Goal: Book appointment/travel/reservation

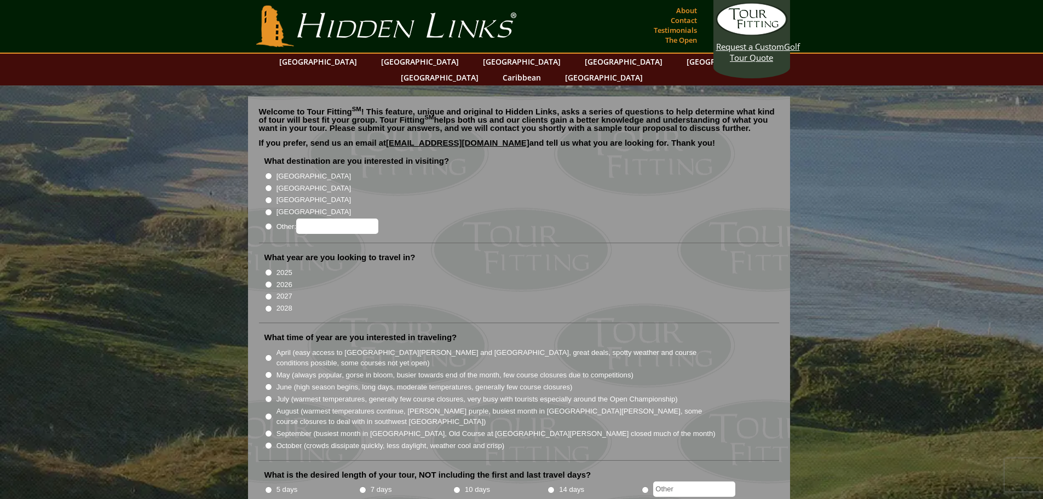
click at [269, 281] on input "2026" at bounding box center [268, 284] width 7 height 7
radio input "true"
click at [268, 383] on input "June (high season begins, long days, moderate temperatures, generally few cours…" at bounding box center [268, 386] width 7 height 7
radio input "true"
click at [266, 184] on input "[GEOGRAPHIC_DATA]" at bounding box center [268, 187] width 7 height 7
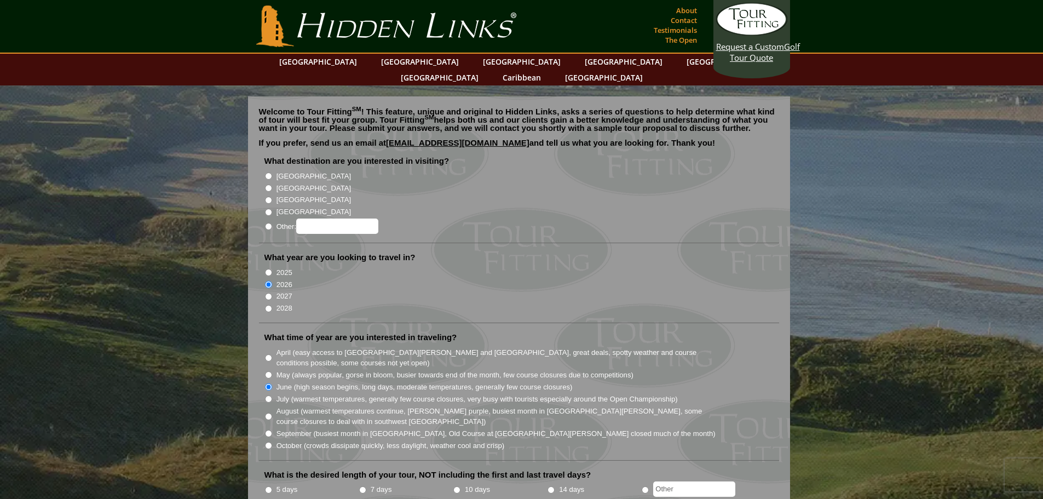
radio input "true"
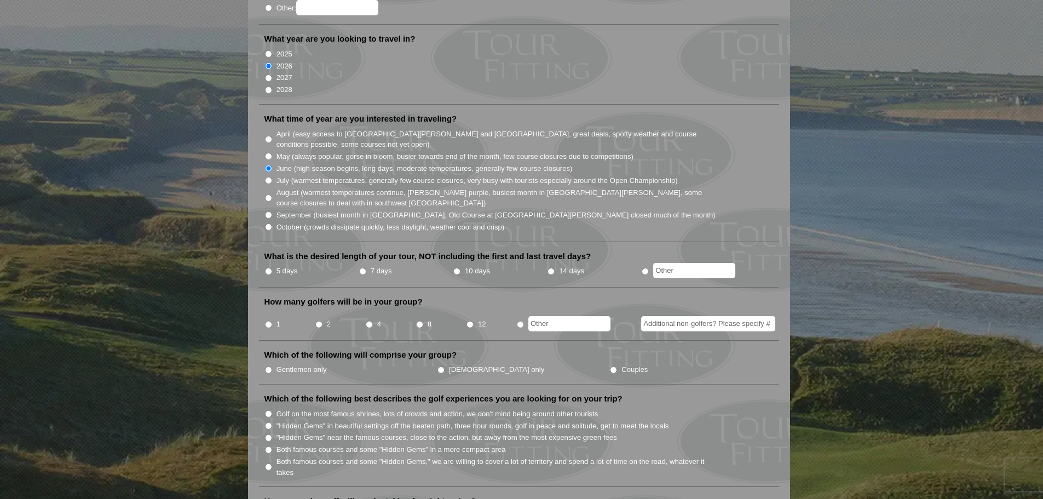
scroll to position [219, 0]
click at [269, 267] on input "5 days" at bounding box center [268, 270] width 7 height 7
radio input "true"
drag, startPoint x: 319, startPoint y: 309, endPoint x: 320, endPoint y: 303, distance: 6.1
click at [320, 309] on li "2" at bounding box center [340, 319] width 50 height 21
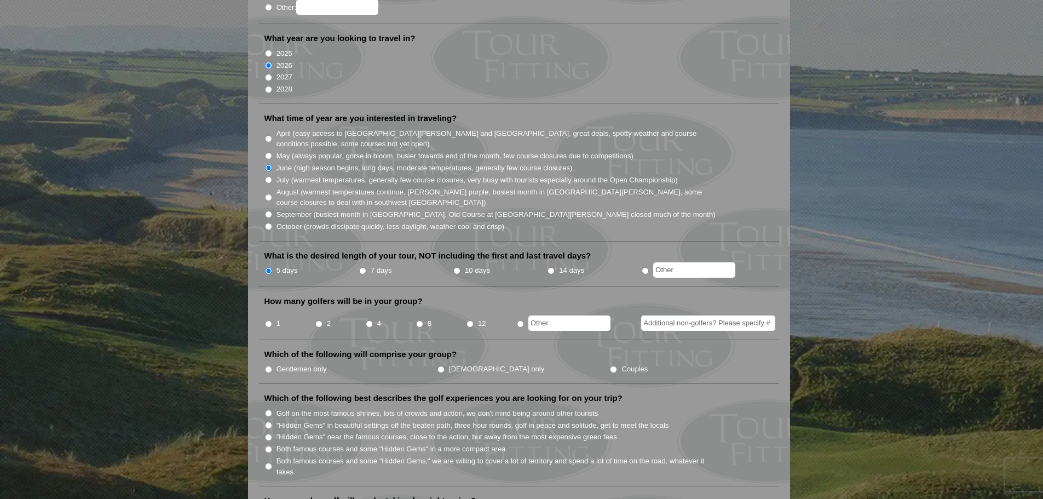
click at [320, 309] on li "2" at bounding box center [340, 319] width 50 height 21
click at [320, 320] on input "2" at bounding box center [318, 323] width 7 height 7
radio input "true"
click at [291, 363] on label "Gentlemen only" at bounding box center [301, 368] width 50 height 11
click at [272, 366] on input "Gentlemen only" at bounding box center [268, 369] width 7 height 7
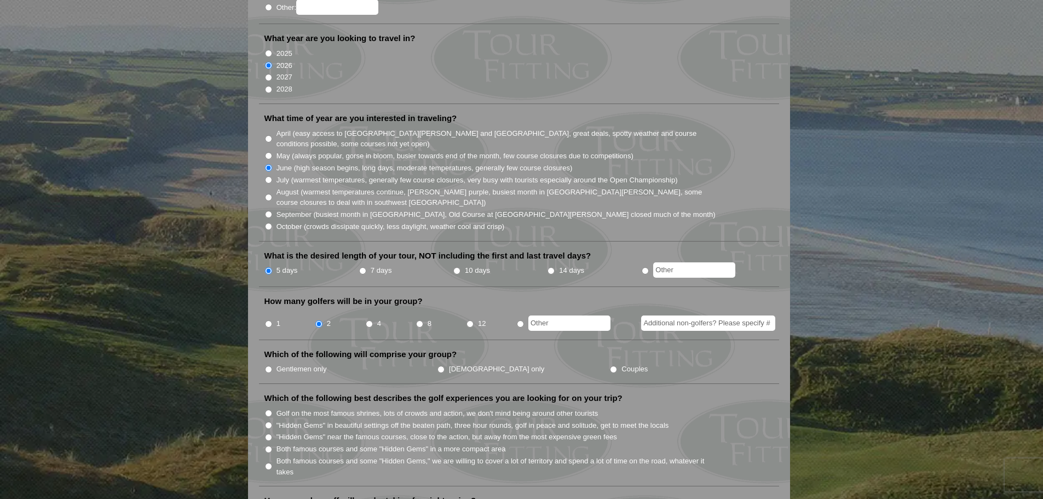
radio input "true"
click at [270, 409] on input "Golf on the most famous shrines, lots of crowds and action, we don't mind being…" at bounding box center [268, 412] width 7 height 7
radio input "true"
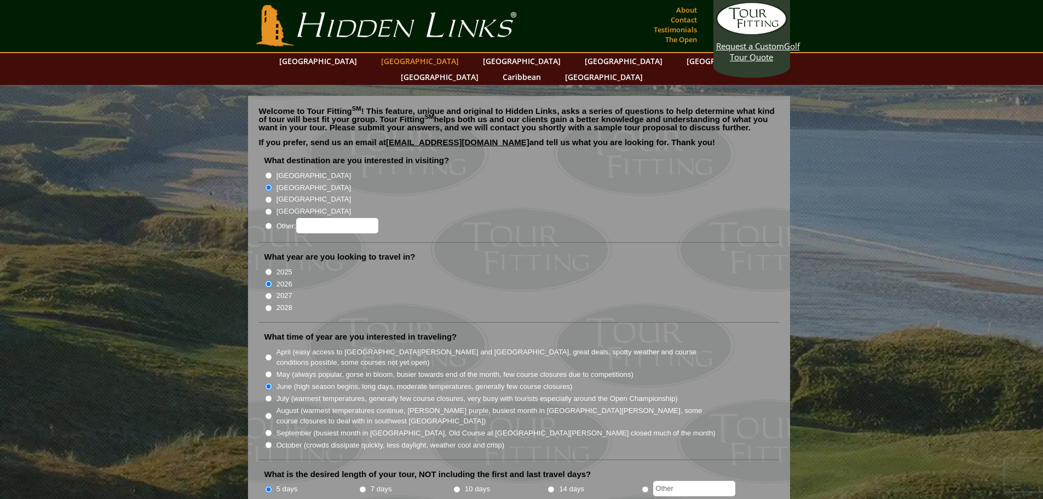
scroll to position [0, 0]
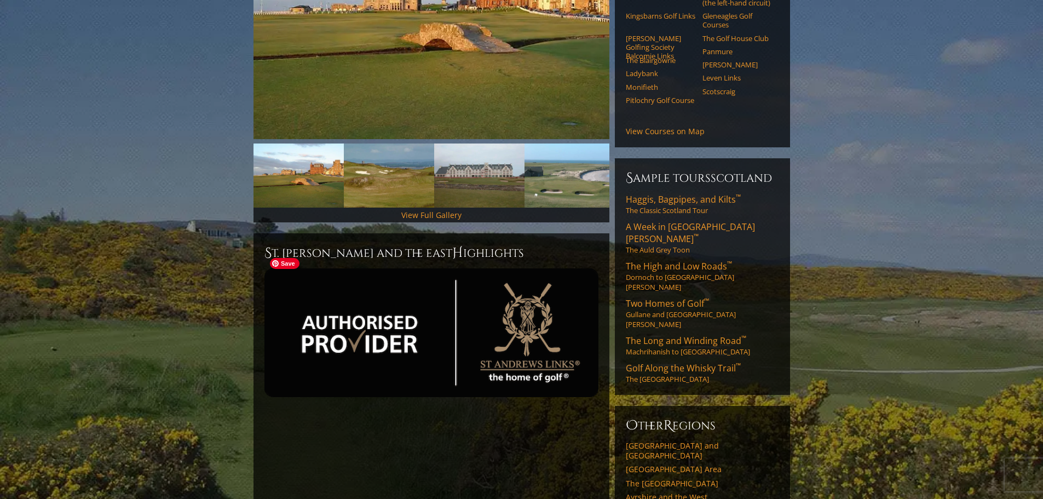
scroll to position [196, 0]
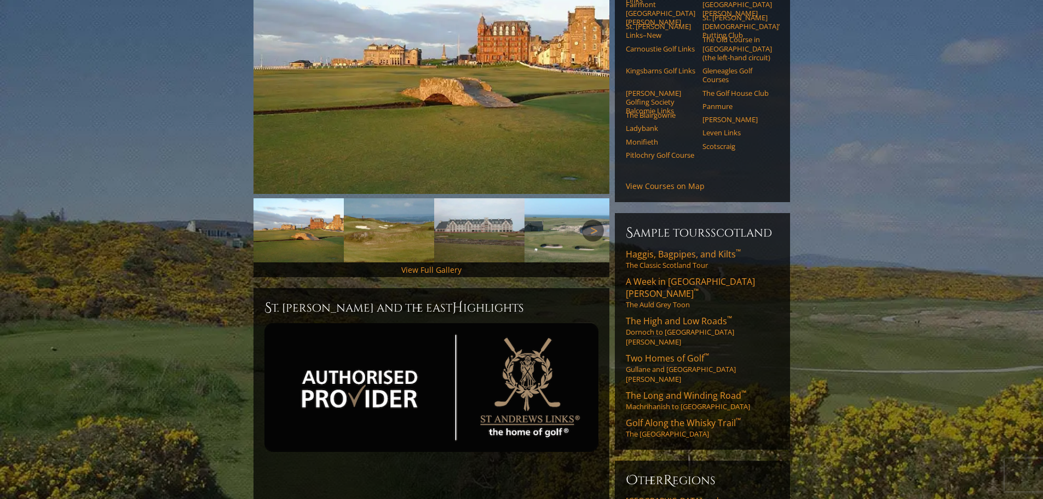
click at [591, 219] on link "Next" at bounding box center [593, 230] width 22 height 22
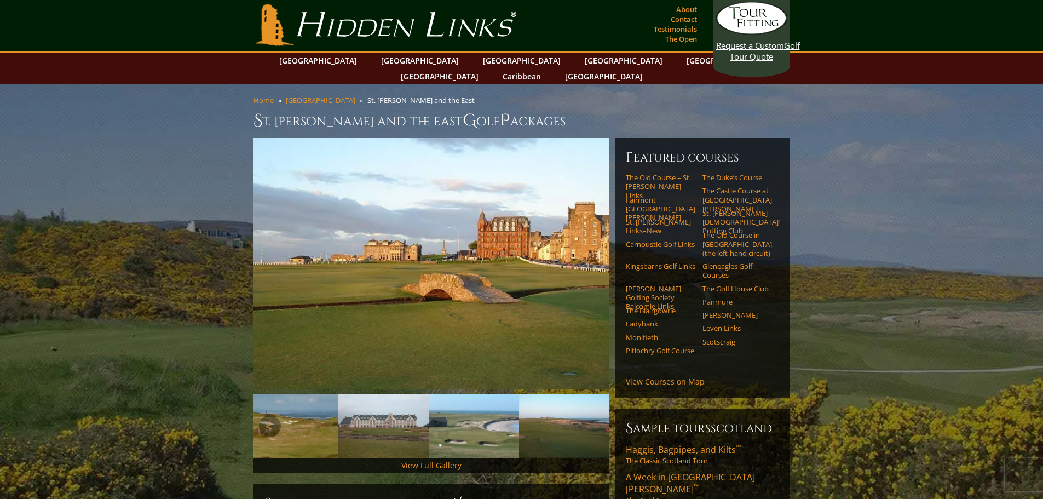
scroll to position [0, 0]
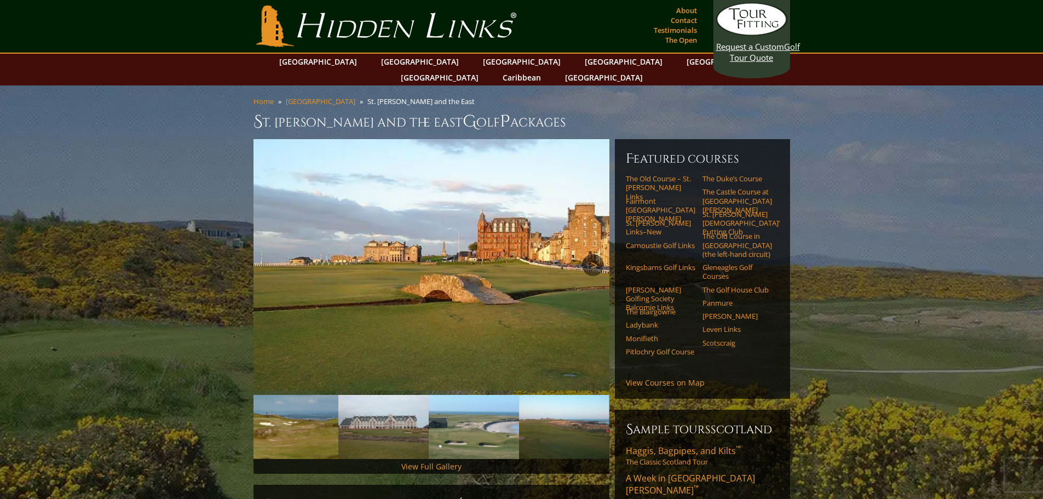
click at [598, 254] on link "Next" at bounding box center [593, 265] width 22 height 22
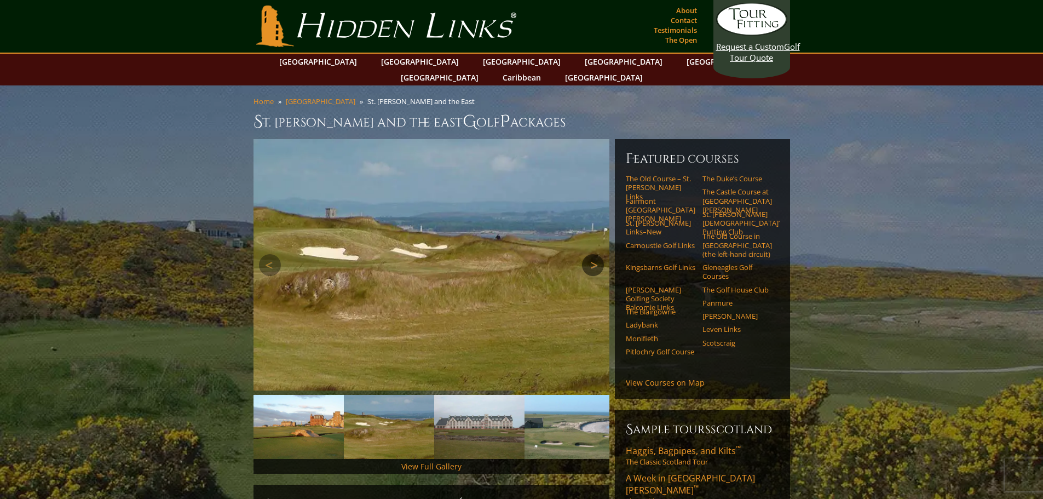
click at [598, 254] on link "Next" at bounding box center [593, 265] width 22 height 22
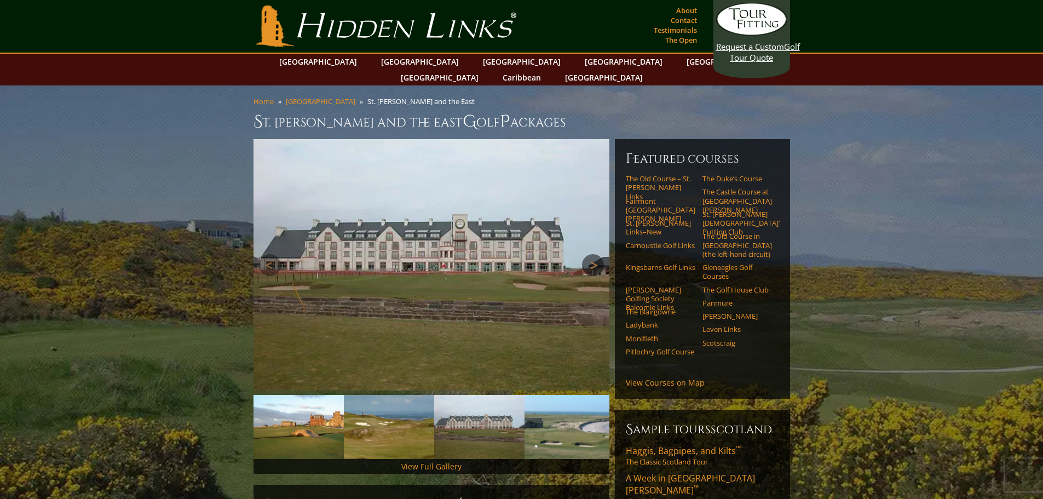
click at [598, 254] on link "Next" at bounding box center [593, 265] width 22 height 22
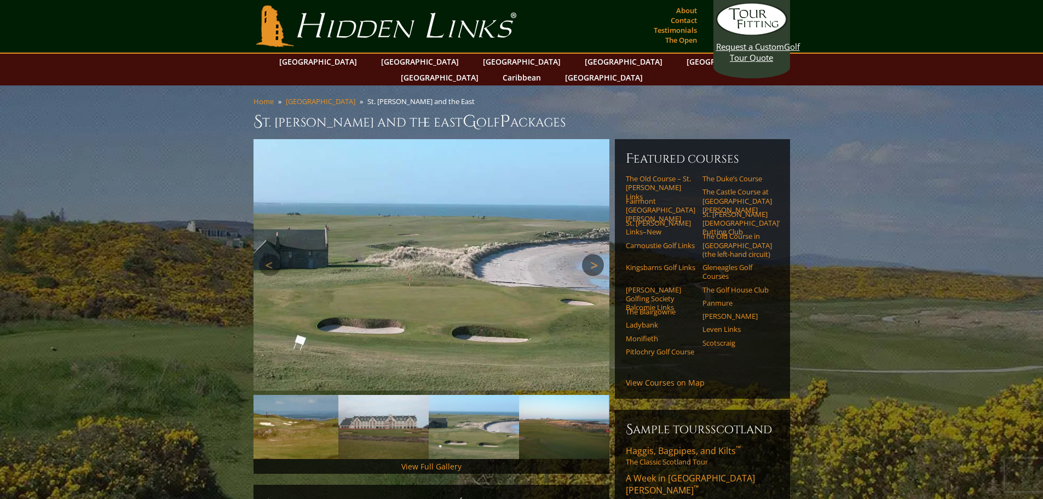
click at [598, 254] on link "Next" at bounding box center [593, 265] width 22 height 22
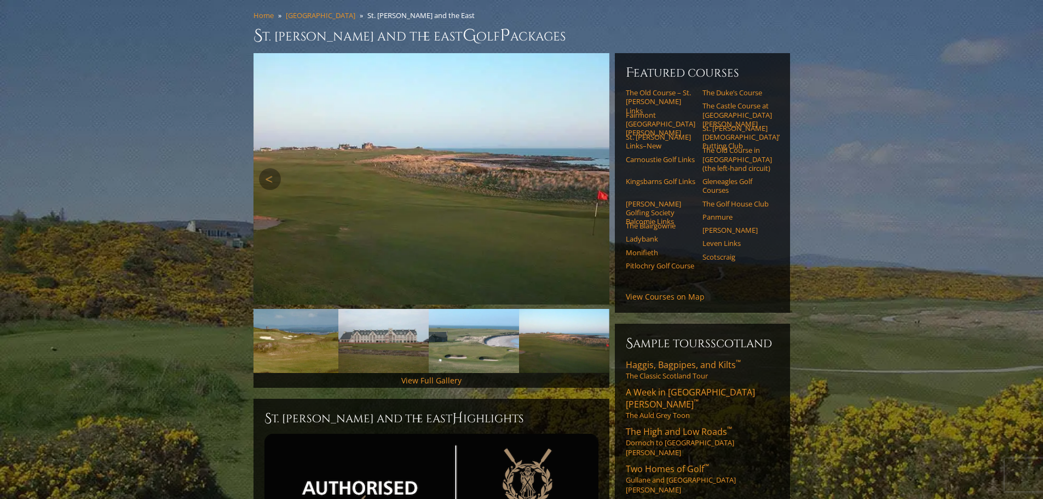
scroll to position [109, 0]
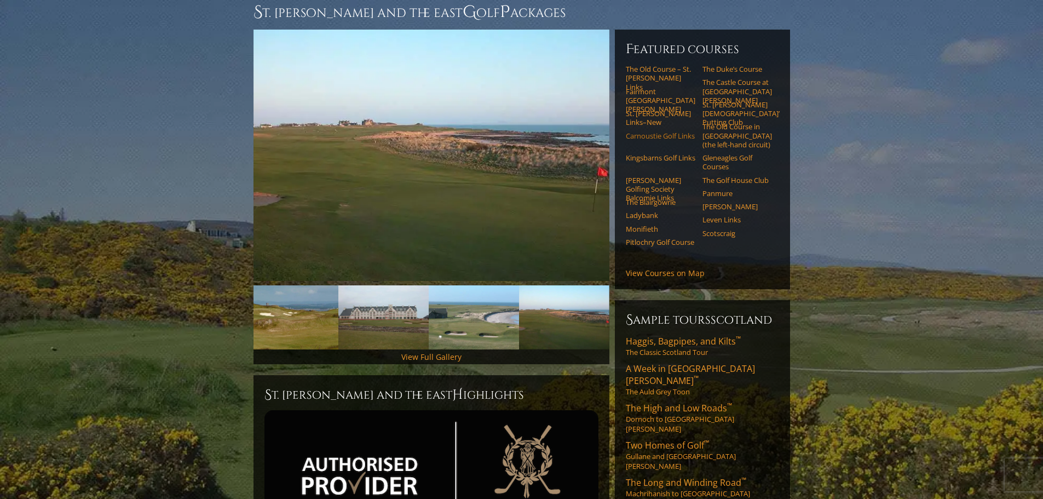
click at [635, 131] on link "Carnoustie Golf Links" at bounding box center [661, 135] width 70 height 9
